Goal: Download file/media

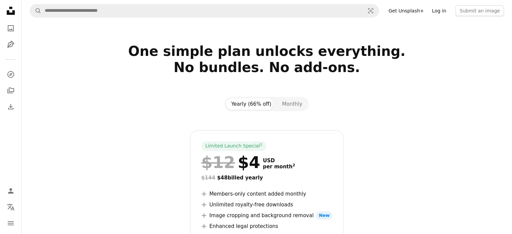
click at [446, 12] on link "Log in" at bounding box center [439, 10] width 22 height 11
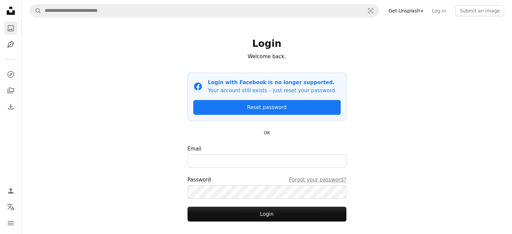
click at [9, 28] on icon "A photo" at bounding box center [11, 28] width 8 height 8
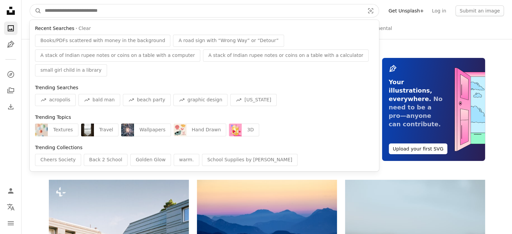
click at [90, 8] on input "Find visuals sitewide" at bounding box center [201, 10] width 321 height 13
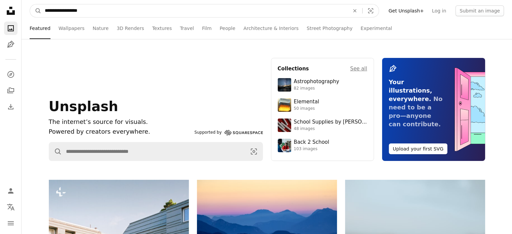
type input "**********"
click button "A magnifying glass" at bounding box center [35, 10] width 11 height 13
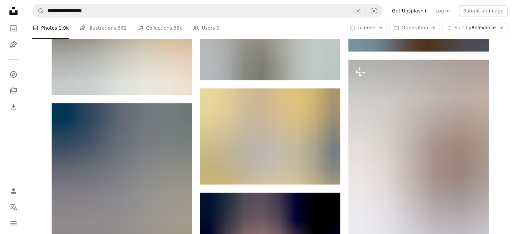
scroll to position [503, 0]
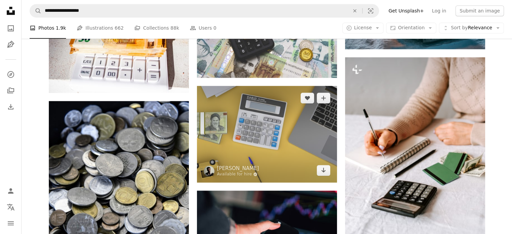
click at [268, 128] on img at bounding box center [267, 134] width 140 height 96
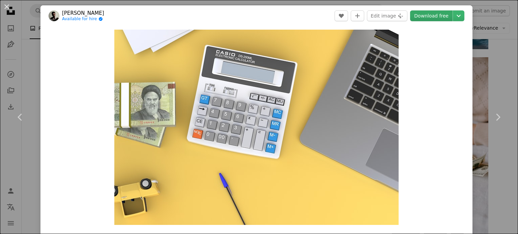
click at [427, 17] on link "Download free" at bounding box center [431, 15] width 42 height 11
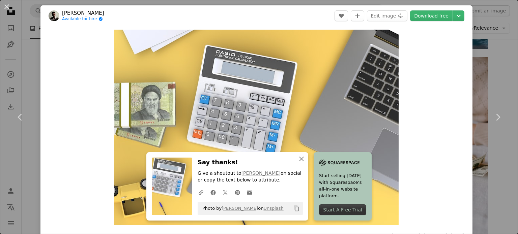
click at [290, 19] on header "[PERSON_NAME] Available for hire A checkmark inside of a circle A heart A plus …" at bounding box center [256, 15] width 432 height 21
